Goal: Download file/media

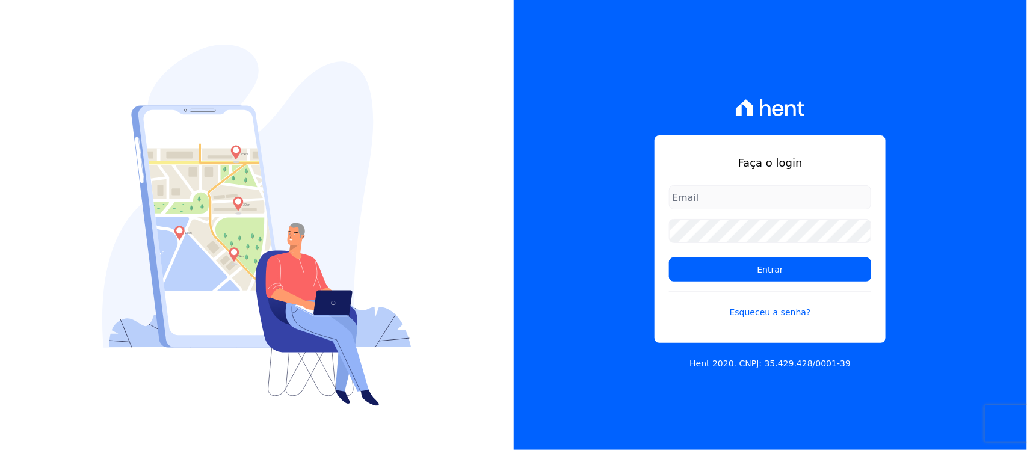
type input "[PERSON_NAME][EMAIL_ADDRESS][PERSON_NAME][DOMAIN_NAME]"
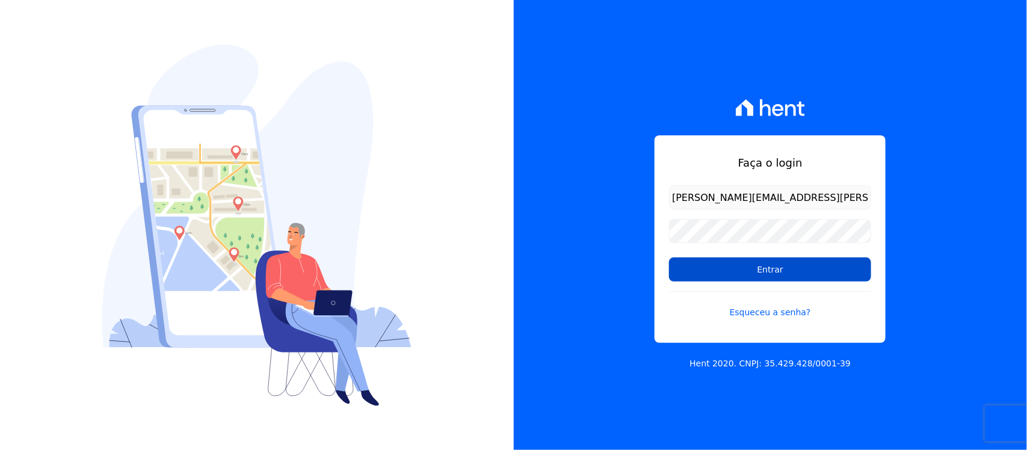
click at [720, 276] on input "Entrar" at bounding box center [770, 269] width 202 height 24
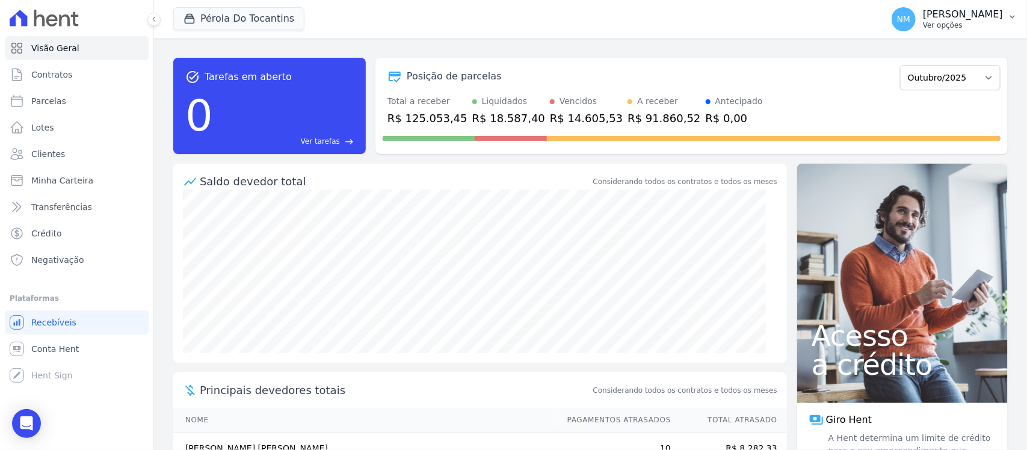
click at [1006, 16] on button "NM Nilda Moura Ver opções" at bounding box center [954, 19] width 145 height 34
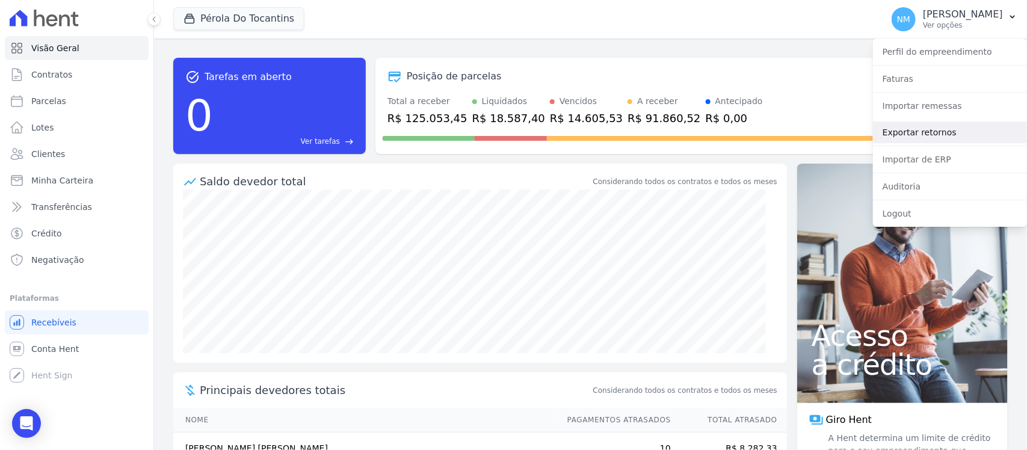
click at [946, 136] on link "Exportar retornos" at bounding box center [950, 133] width 154 height 22
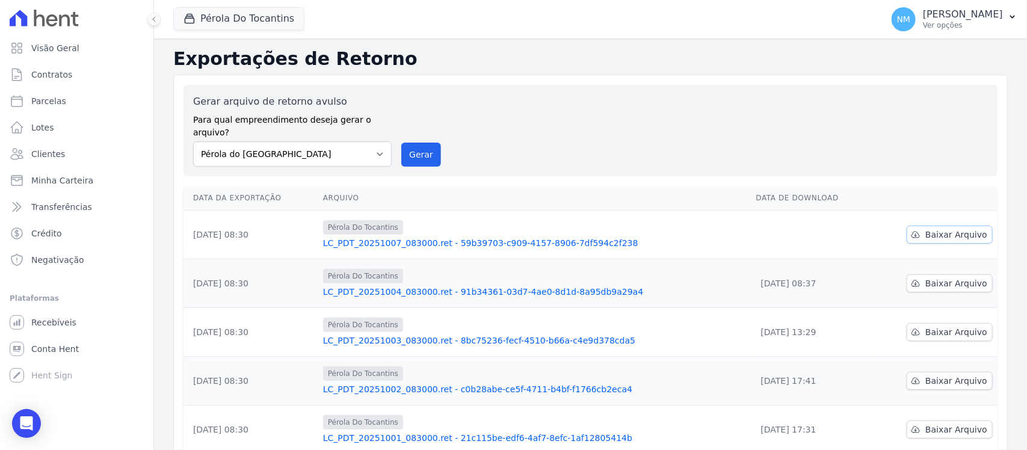
click at [943, 229] on span "Baixar Arquivo" at bounding box center [956, 235] width 62 height 12
click at [241, 16] on button "Pérola Do Tocantins" at bounding box center [238, 18] width 131 height 23
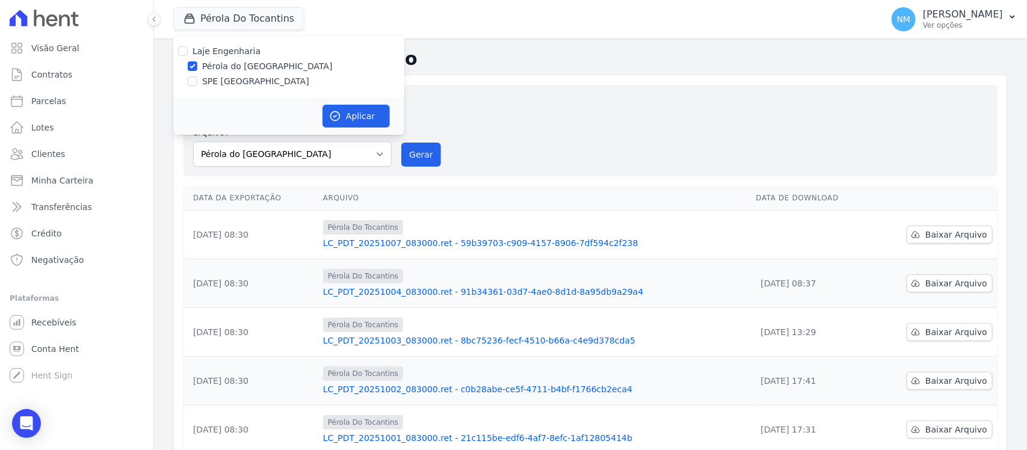
click at [238, 82] on label "SPE [GEOGRAPHIC_DATA]" at bounding box center [255, 81] width 107 height 13
click at [197, 82] on input "SPE [GEOGRAPHIC_DATA]" at bounding box center [193, 81] width 10 height 10
checkbox input "true"
click at [242, 68] on label "Pérola do [GEOGRAPHIC_DATA]" at bounding box center [267, 66] width 131 height 13
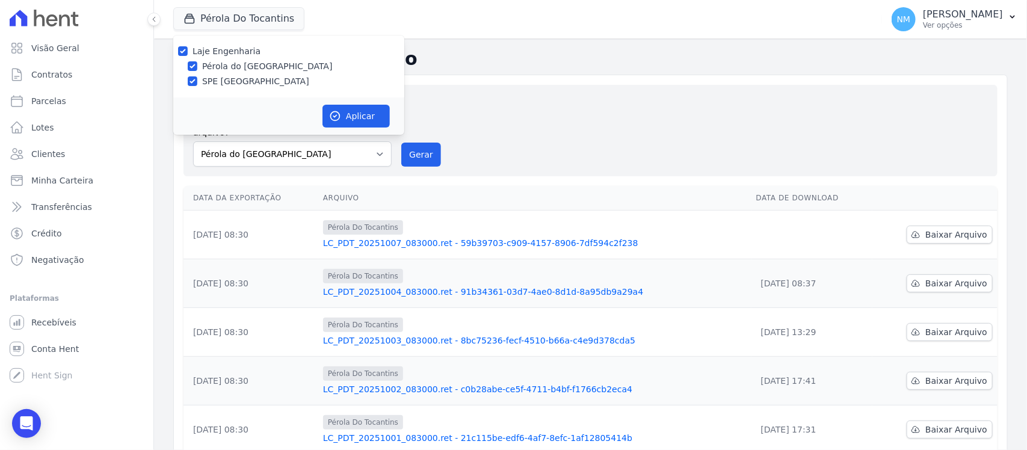
click at [197, 68] on input "Pérola do [GEOGRAPHIC_DATA]" at bounding box center [193, 66] width 10 height 10
checkbox input "false"
drag, startPoint x: 330, startPoint y: 119, endPoint x: 377, endPoint y: 120, distance: 47.5
click at [332, 119] on icon "button" at bounding box center [335, 116] width 12 height 12
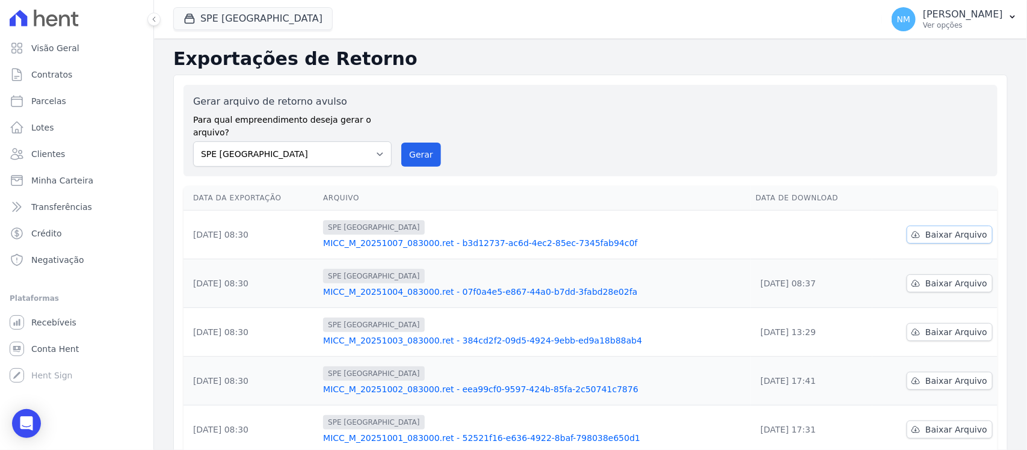
click at [933, 229] on span "Baixar Arquivo" at bounding box center [956, 235] width 62 height 12
select select "74c07151-993f-4351-97ef-4034bad78f54"
